Goal: Information Seeking & Learning: Learn about a topic

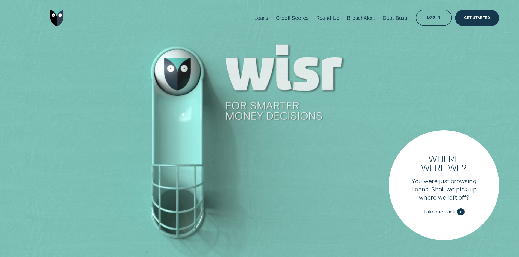
click at [306, 17] on div "Credit Scores" at bounding box center [292, 18] width 33 height 6
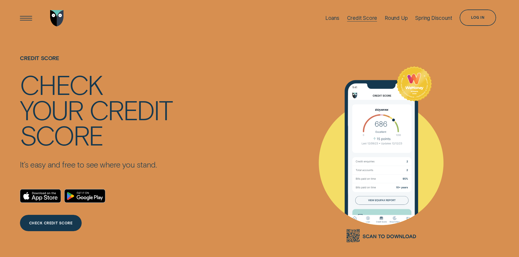
click at [348, 17] on div "Credit Score" at bounding box center [362, 18] width 30 height 6
click at [368, 18] on div "Credit Score" at bounding box center [362, 18] width 30 height 6
click at [326, 16] on div "Loans" at bounding box center [332, 18] width 14 height 6
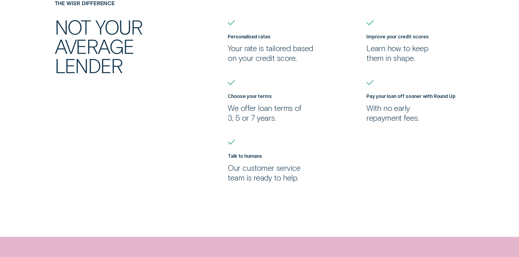
scroll to position [572, 0]
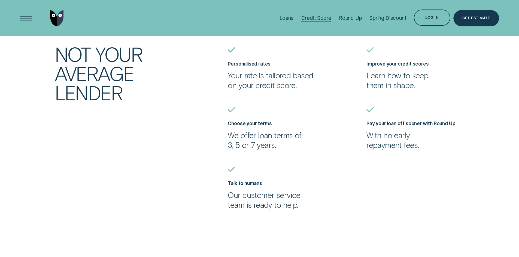
click at [324, 17] on div "Credit Score" at bounding box center [316, 18] width 30 height 6
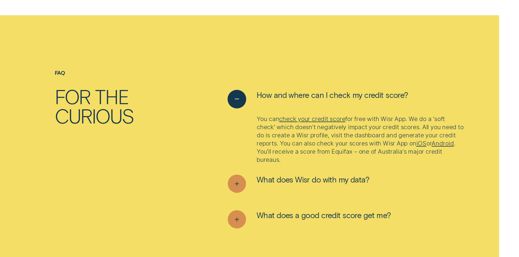
scroll to position [2234, 0]
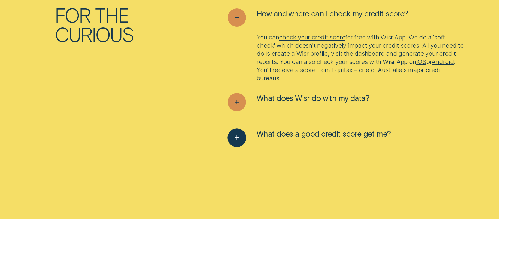
click at [338, 134] on span "What does a good credit score get me?" at bounding box center [324, 134] width 134 height 10
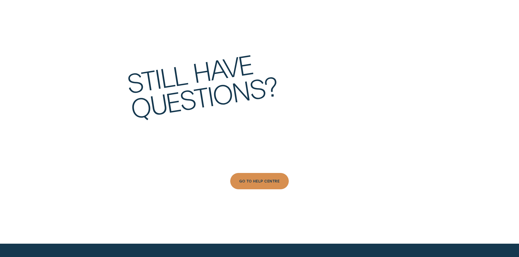
scroll to position [2752, 0]
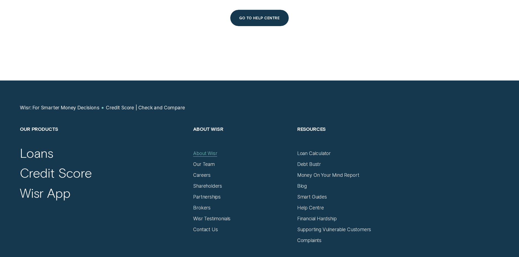
click at [206, 153] on div "About Wisr" at bounding box center [205, 154] width 24 height 6
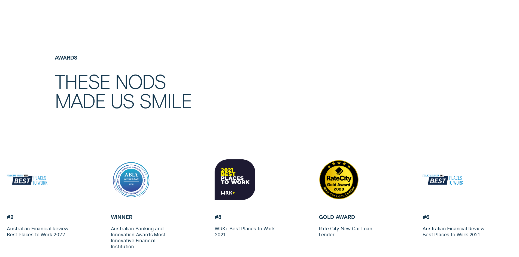
scroll to position [1444, 0]
